Goal: Information Seeking & Learning: Check status

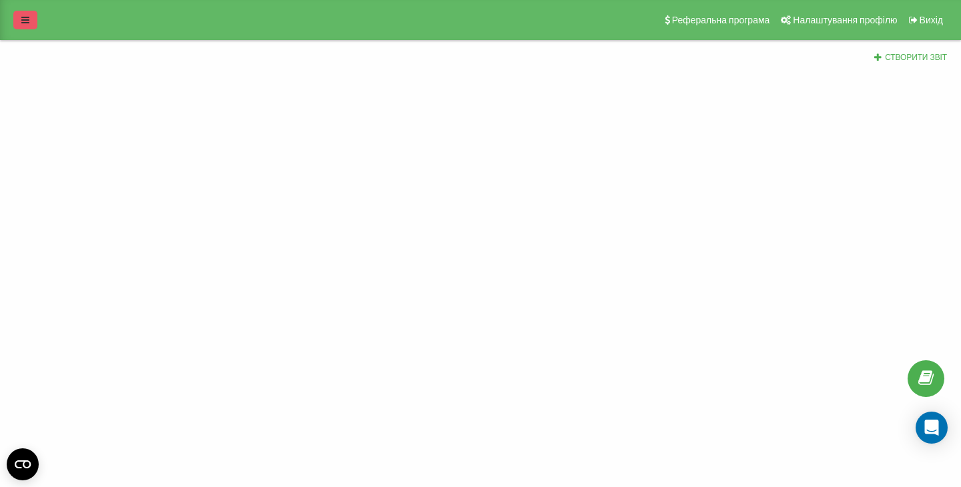
click at [29, 19] on link at bounding box center [25, 20] width 24 height 19
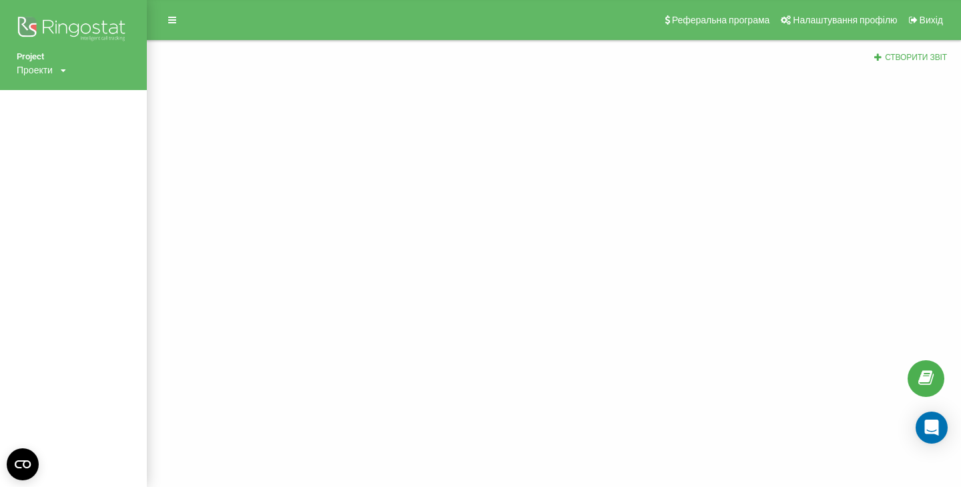
click at [47, 71] on div "Проекти" at bounding box center [35, 69] width 36 height 13
click at [52, 87] on link "[DOMAIN_NAME]" at bounding box center [60, 90] width 65 height 11
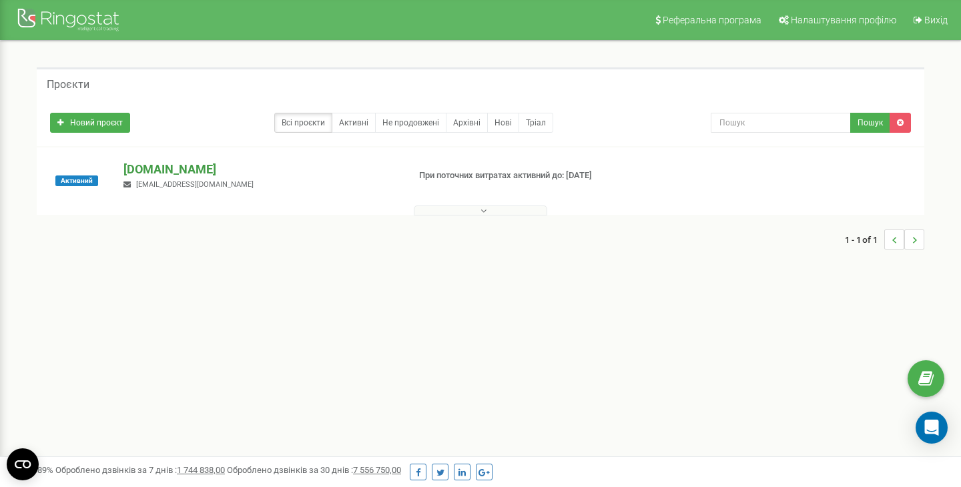
click at [169, 175] on p "[DOMAIN_NAME]" at bounding box center [260, 169] width 274 height 17
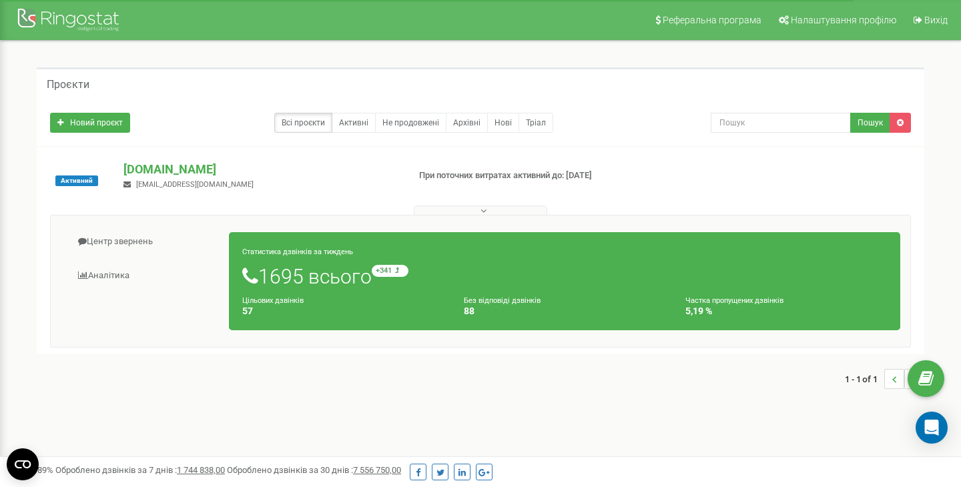
click at [355, 278] on h1 "1695 всього +341 відносно минулого тижня" at bounding box center [564, 276] width 645 height 23
click at [403, 271] on small "+341 відносно минулого тижня" at bounding box center [450, 271] width 157 height 12
click at [130, 273] on link "Аналiтика" at bounding box center [145, 276] width 169 height 33
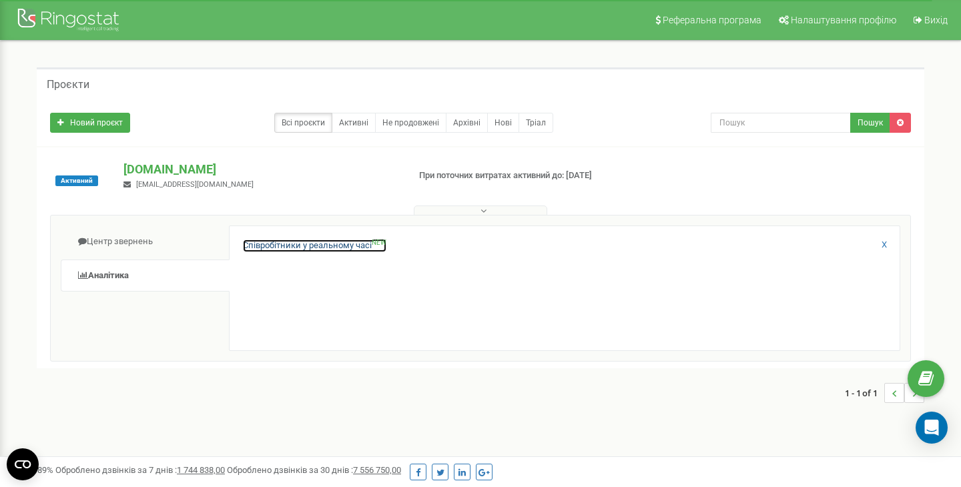
click at [326, 240] on link "Співробітники у реальному часі NEW" at bounding box center [315, 246] width 144 height 13
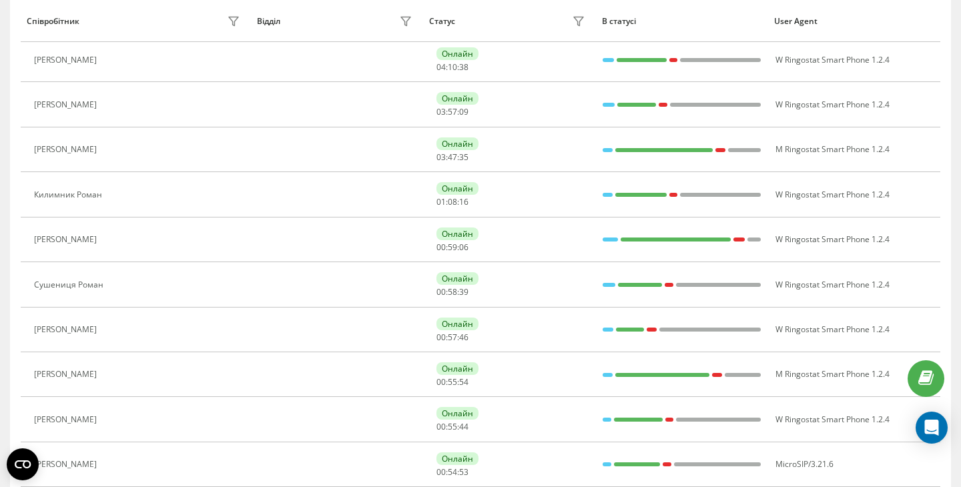
scroll to position [651, 0]
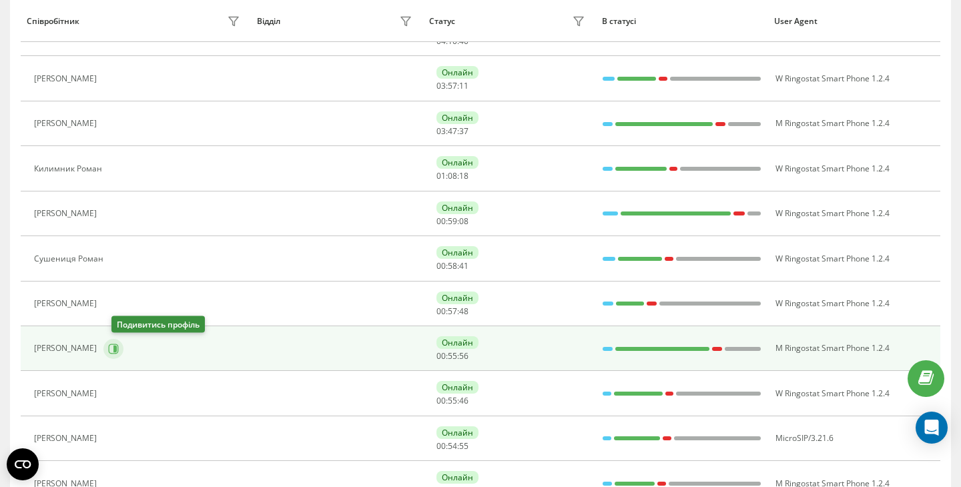
click at [117, 348] on icon at bounding box center [114, 348] width 3 height 7
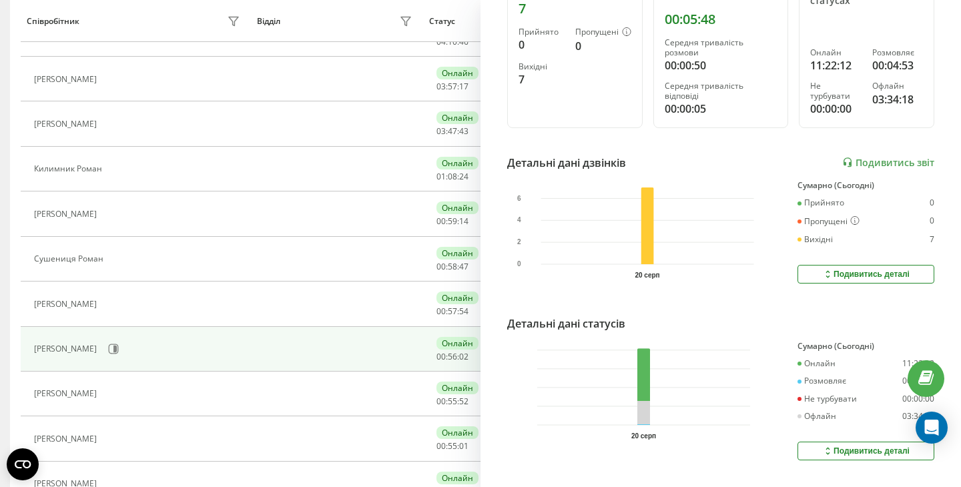
scroll to position [213, 0]
click at [908, 158] on link "Подивитись звіт" at bounding box center [888, 163] width 92 height 11
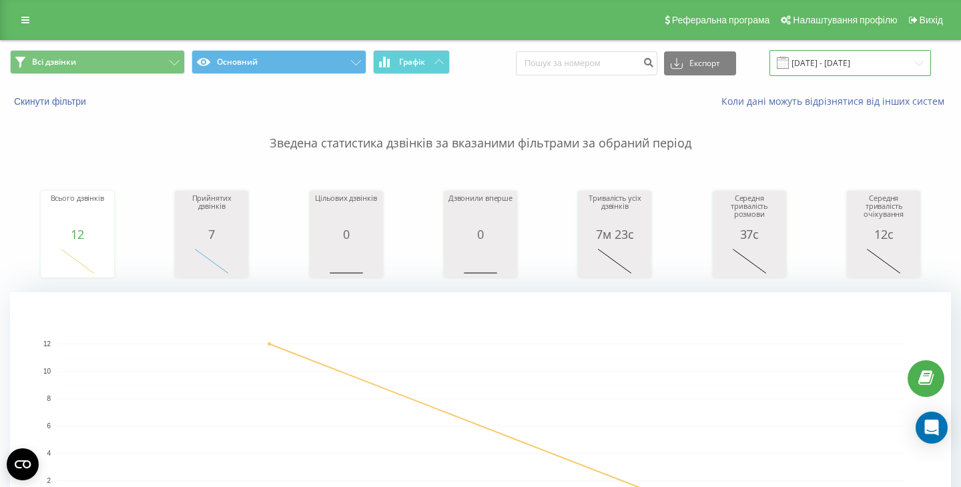
click at [844, 59] on input "[DATE] - [DATE]" at bounding box center [851, 63] width 162 height 26
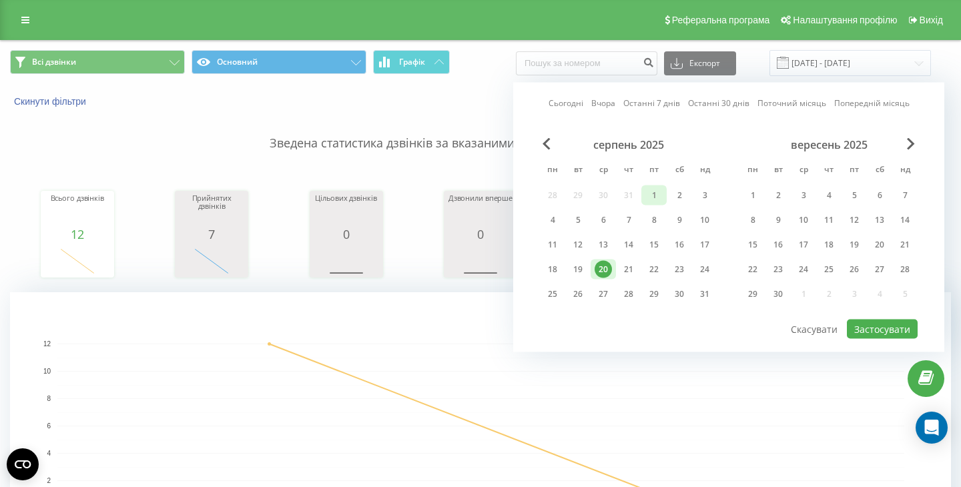
click at [656, 198] on div "1" at bounding box center [653, 195] width 17 height 17
click at [612, 270] on div "20" at bounding box center [603, 270] width 25 height 20
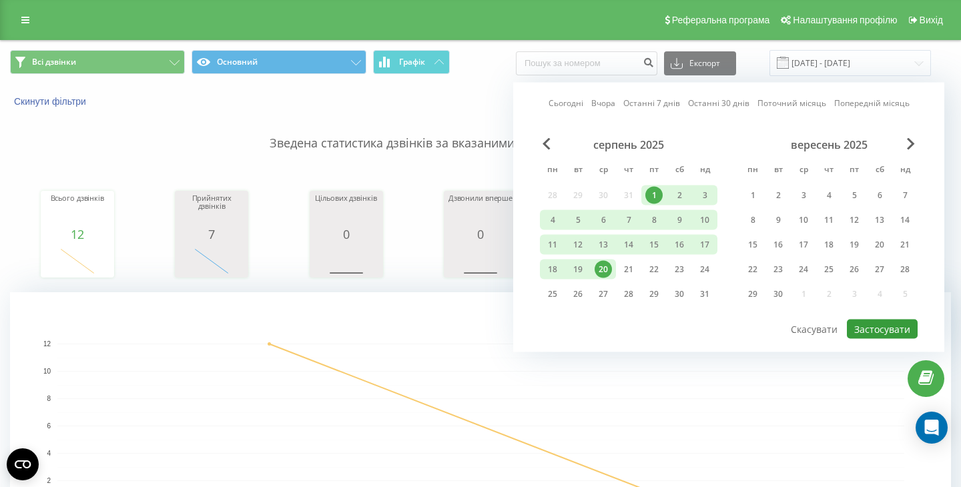
click at [862, 328] on button "Застосувати" at bounding box center [882, 329] width 71 height 19
type input "[DATE] - [DATE]"
